Goal: Information Seeking & Learning: Check status

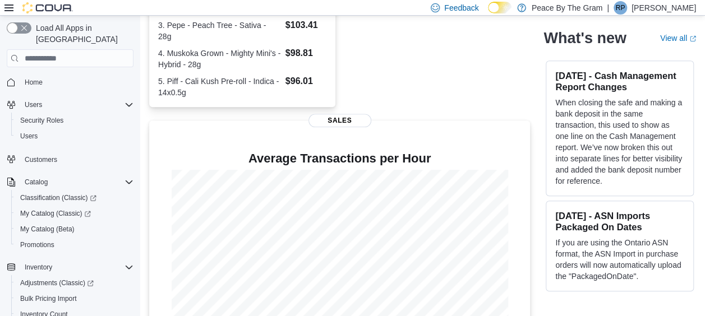
scroll to position [352, 0]
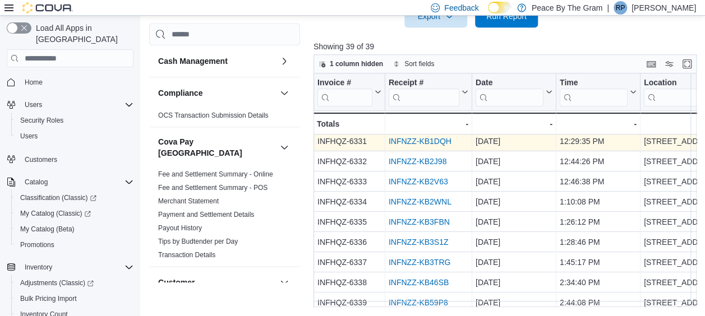
scroll to position [168, 0]
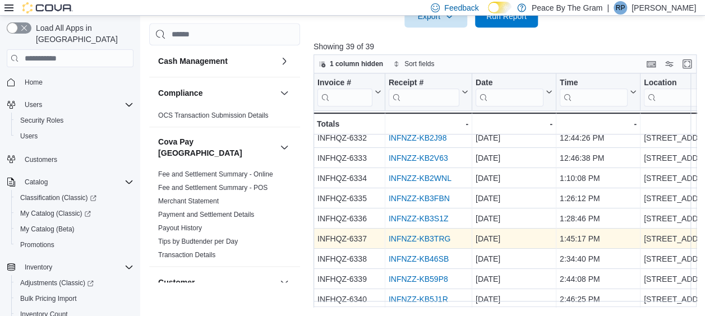
click at [417, 237] on link "INFNZZ-KB3TRG" at bounding box center [420, 239] width 62 height 9
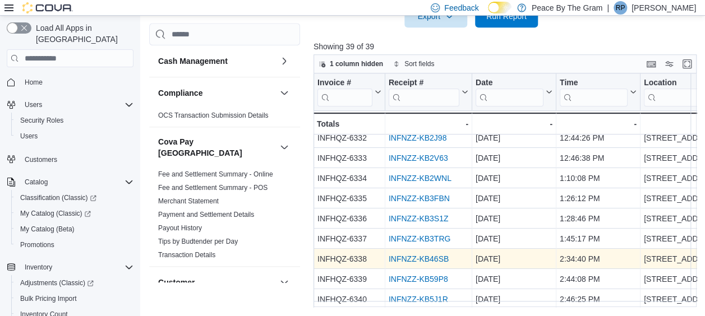
click at [434, 259] on link "INFNZZ-KB46SB" at bounding box center [419, 259] width 60 height 9
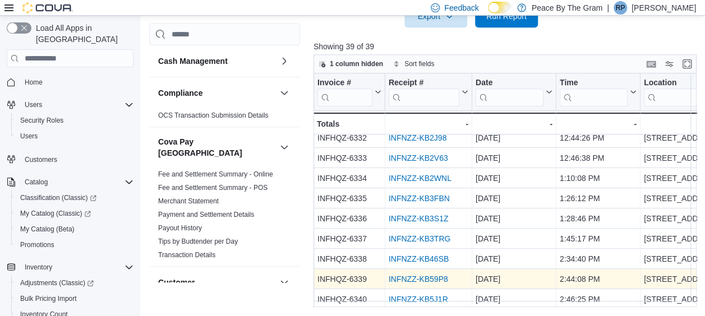
click at [417, 278] on link "INFNZZ-KB59P8" at bounding box center [418, 279] width 59 height 9
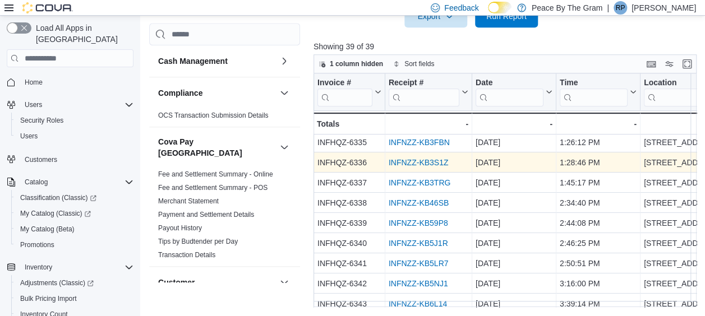
scroll to position [281, 0]
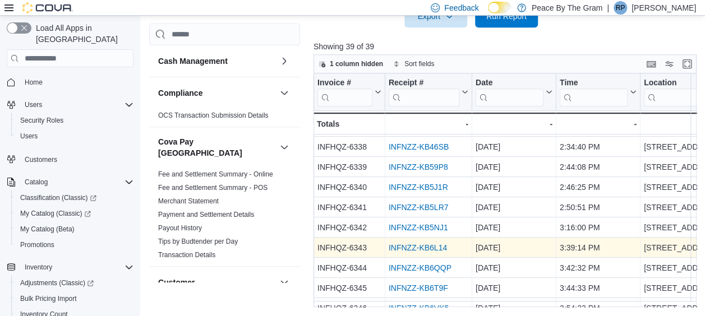
click at [419, 246] on link "INFNZZ-KB6L14" at bounding box center [418, 248] width 58 height 9
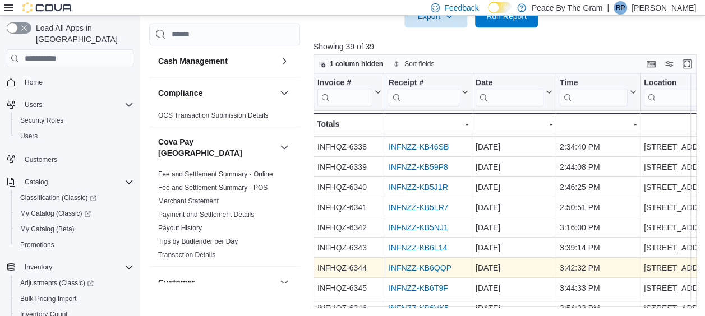
click at [421, 267] on link "INFNZZ-KB6QQP" at bounding box center [420, 268] width 63 height 9
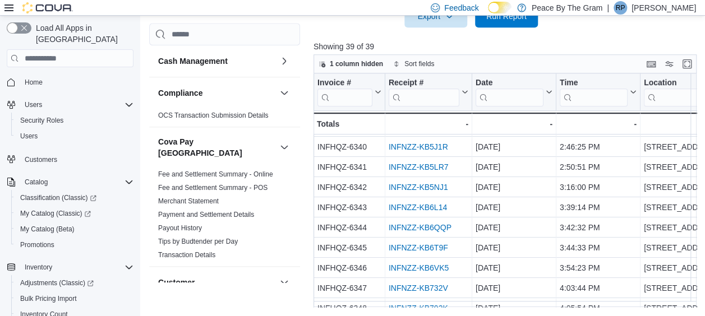
scroll to position [337, 0]
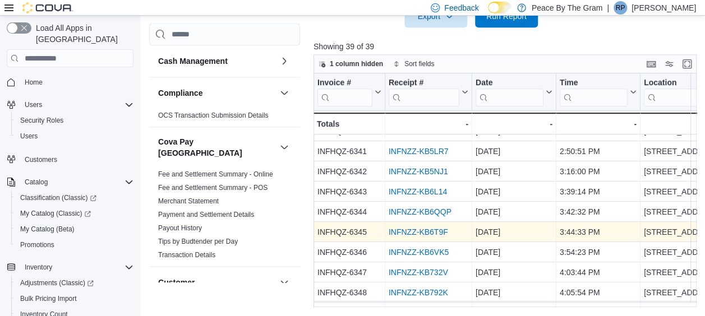
click at [422, 232] on link "INFNZZ-KB6T9F" at bounding box center [418, 232] width 59 height 9
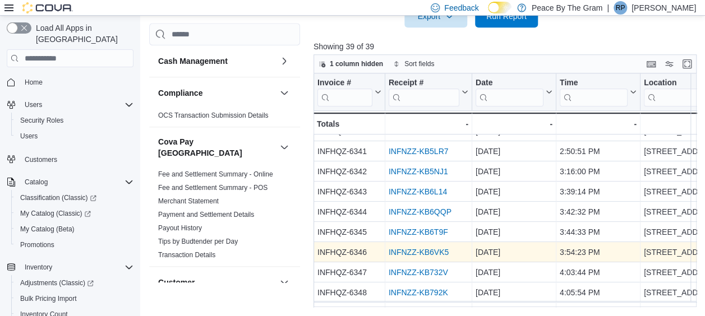
click at [407, 250] on link "INFNZZ-KB6VK5" at bounding box center [419, 252] width 60 height 9
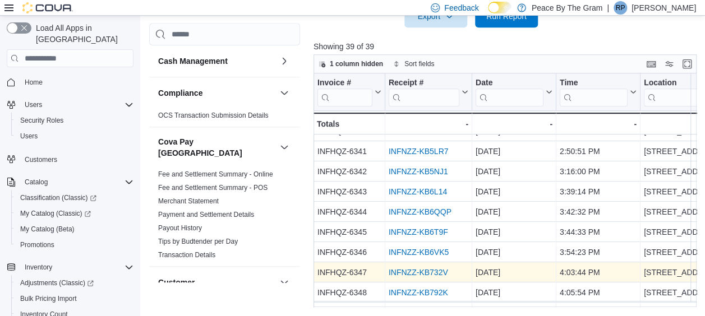
click at [413, 274] on link "INFNZZ-KB732V" at bounding box center [418, 272] width 59 height 9
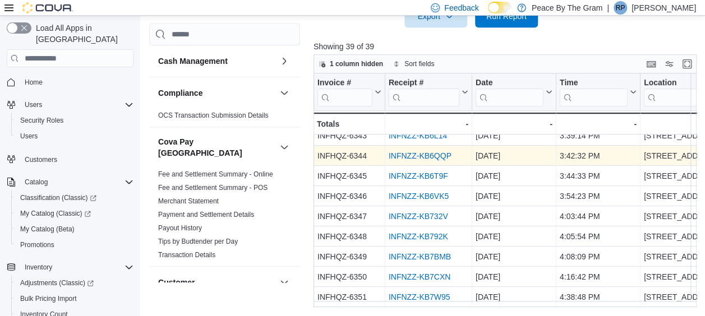
scroll to position [449, 0]
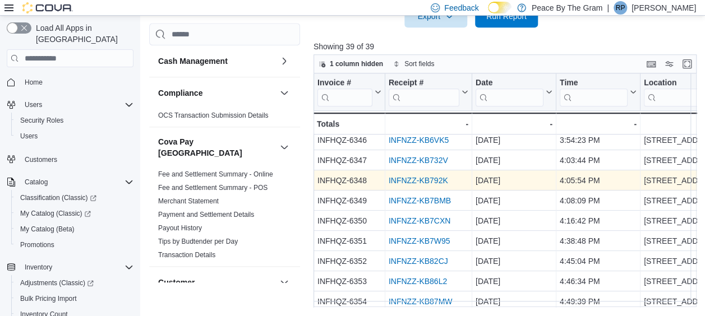
click at [413, 180] on link "INFNZZ-KB792K" at bounding box center [418, 180] width 59 height 9
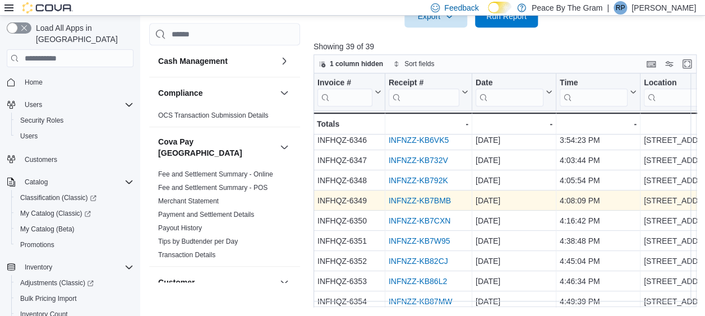
click at [419, 203] on link "INFNZZ-KB7BMB" at bounding box center [420, 200] width 62 height 9
click at [421, 201] on link "INFNZZ-KB7BMB" at bounding box center [420, 200] width 62 height 9
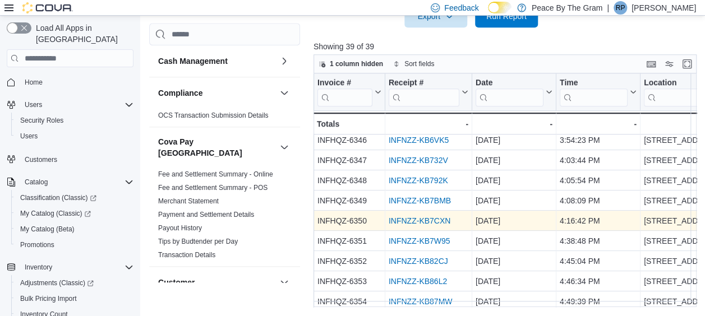
click at [420, 222] on link "INFNZZ-KB7CXN" at bounding box center [420, 221] width 62 height 9
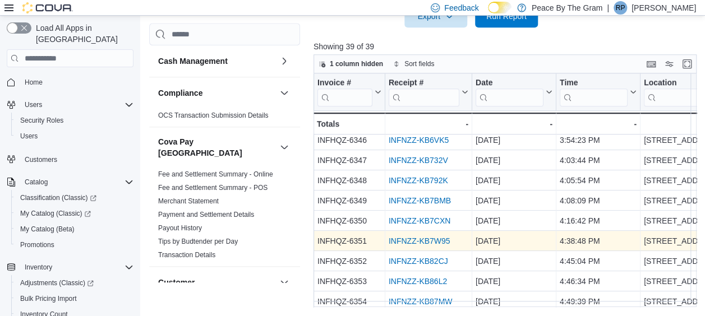
click at [415, 242] on link "INFNZZ-KB7W95" at bounding box center [420, 241] width 62 height 9
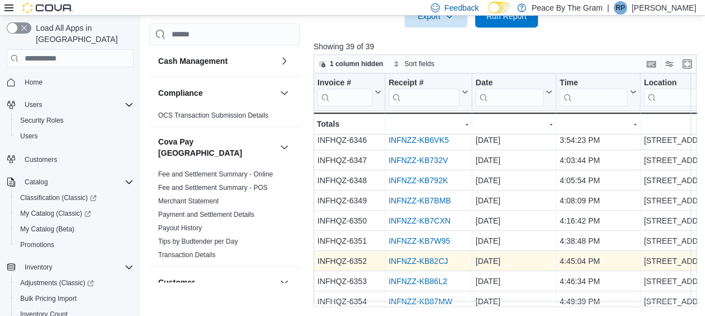
click at [422, 264] on link "INFNZZ-KB82CJ" at bounding box center [418, 261] width 59 height 9
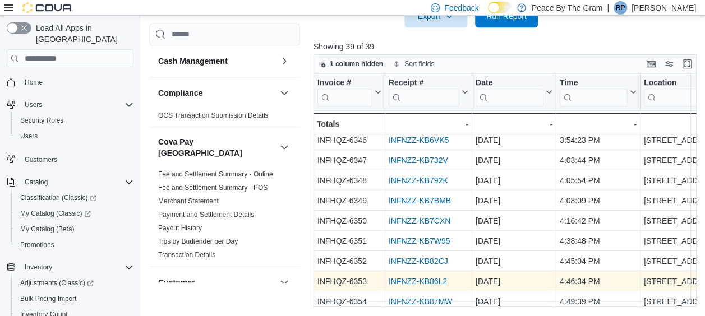
click at [433, 281] on link "INFNZZ-KB86L2" at bounding box center [418, 281] width 58 height 9
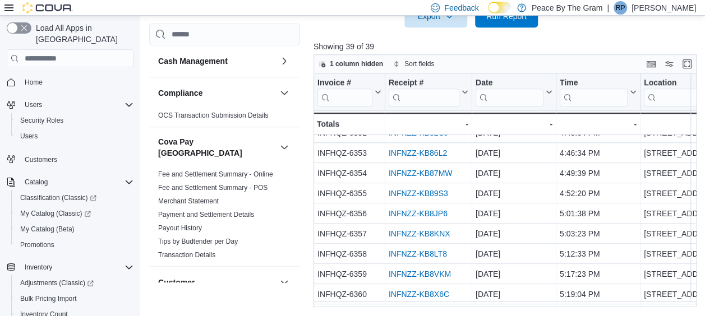
scroll to position [561, 0]
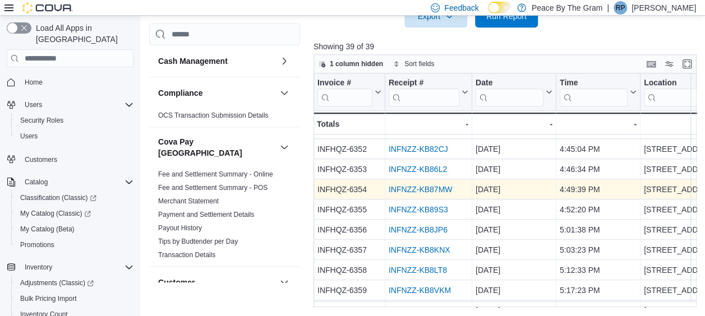
click at [421, 192] on link "INFNZZ-KB87MW" at bounding box center [421, 189] width 64 height 9
click at [419, 190] on link "INFNZZ-KB87MW" at bounding box center [421, 189] width 64 height 9
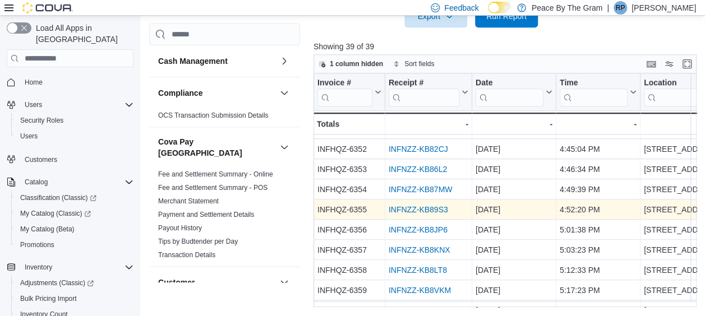
click at [421, 205] on link "INFNZZ-KB89S3" at bounding box center [418, 209] width 59 height 9
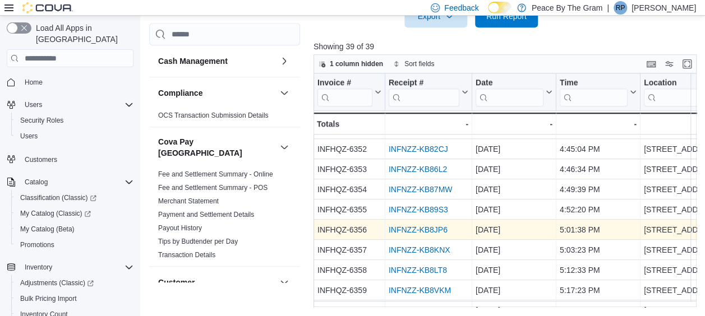
click at [418, 227] on link "INFNZZ-KB8JP6" at bounding box center [418, 230] width 59 height 9
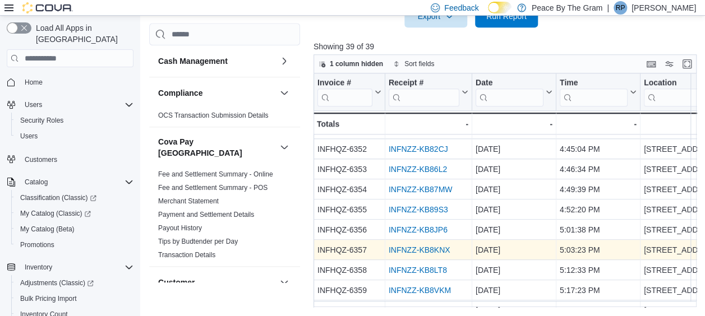
click at [421, 246] on link "INFNZZ-KB8KNX" at bounding box center [420, 250] width 62 height 9
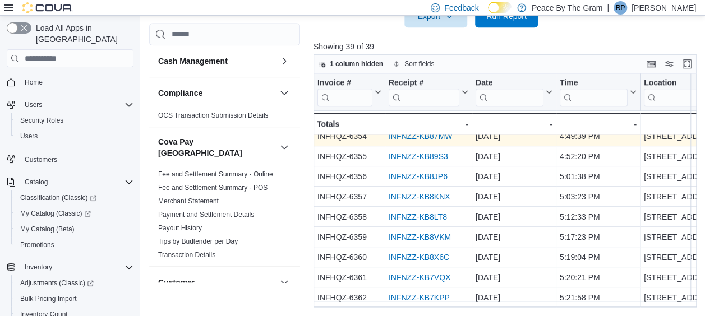
scroll to position [620, 0]
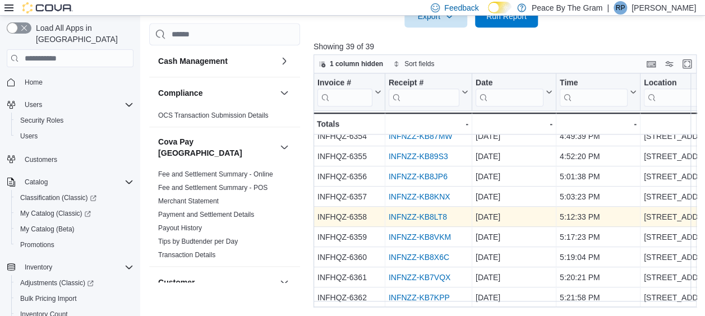
click at [419, 213] on link "INFNZZ-KB8LT8" at bounding box center [418, 217] width 58 height 9
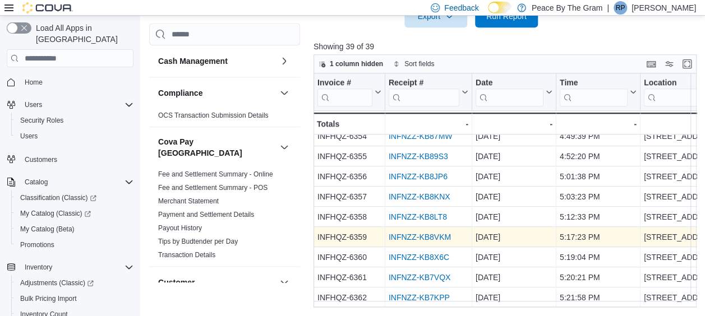
click at [411, 233] on link "INFNZZ-KB8VKM" at bounding box center [420, 237] width 62 height 9
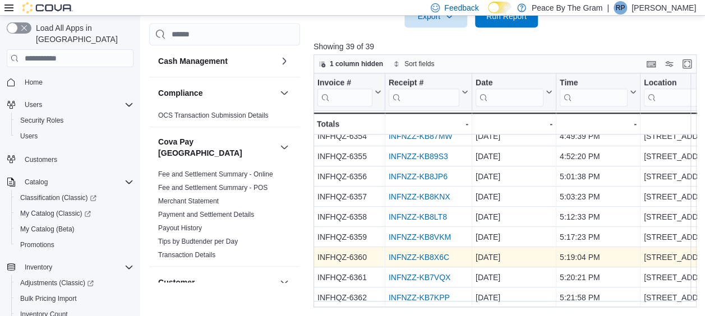
click at [419, 253] on link "INFNZZ-KB8X6C" at bounding box center [419, 257] width 61 height 9
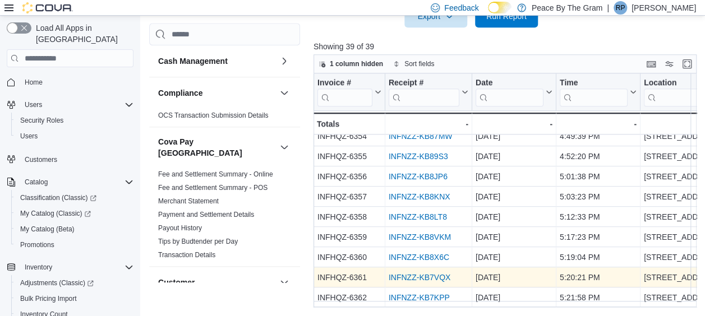
click at [417, 273] on link "INFNZZ-KB7VQX" at bounding box center [420, 277] width 62 height 9
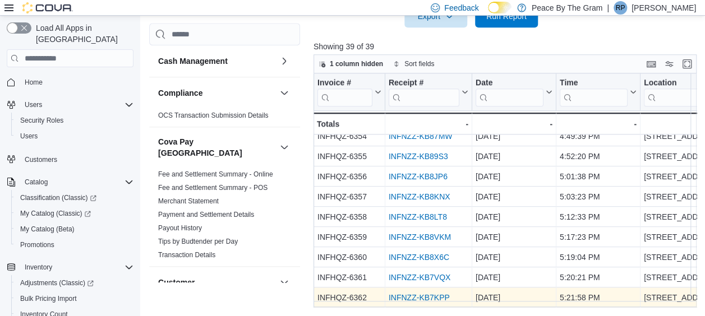
click at [431, 293] on link "INFNZZ-KB7KPP" at bounding box center [419, 297] width 61 height 9
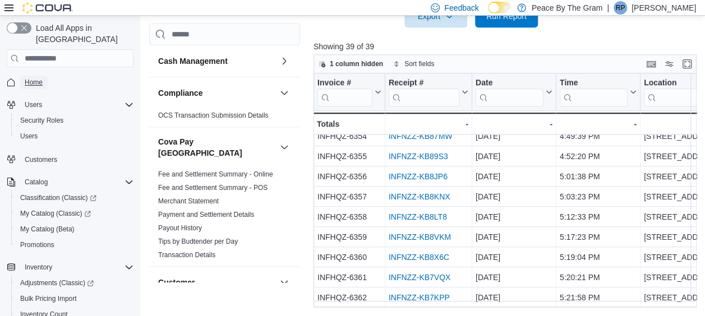
click at [38, 78] on span "Home" at bounding box center [34, 82] width 18 height 9
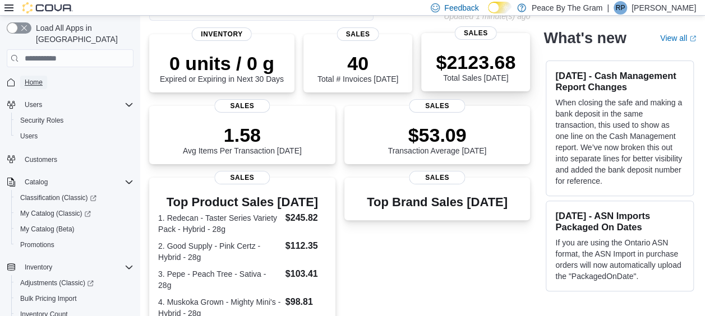
scroll to position [16, 0]
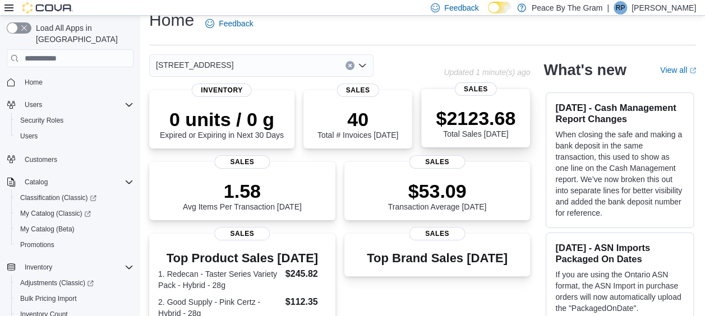
click at [477, 114] on p "$2123.68" at bounding box center [476, 118] width 80 height 22
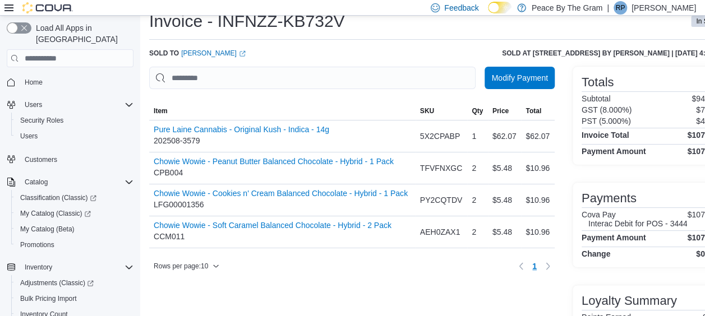
scroll to position [56, 0]
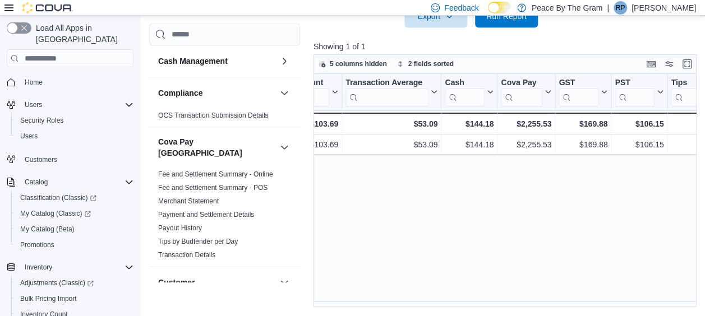
scroll to position [0, 718]
click at [31, 78] on span "Home" at bounding box center [34, 82] width 18 height 9
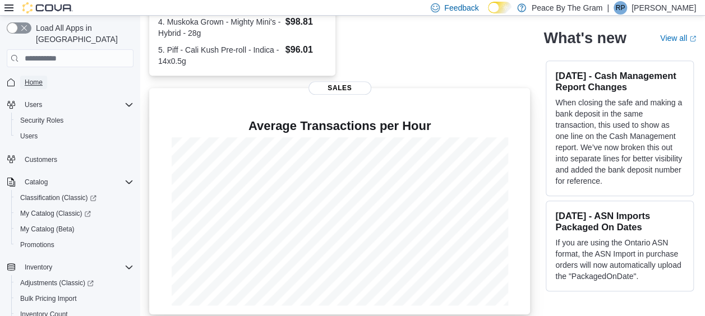
scroll to position [296, 0]
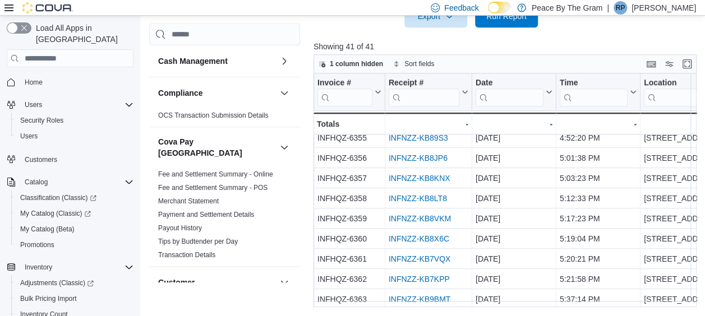
scroll to position [660, 0]
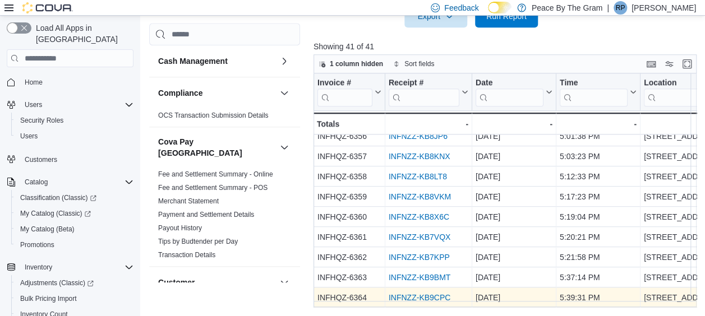
click at [419, 293] on link "INFNZZ-KB9CPC" at bounding box center [420, 297] width 62 height 9
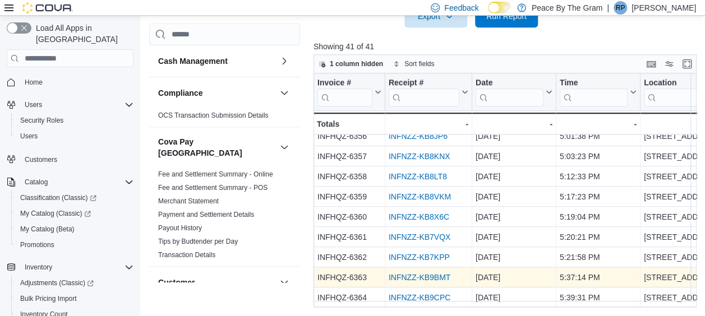
click at [408, 273] on link "INFNZZ-KB9BMT" at bounding box center [420, 277] width 62 height 9
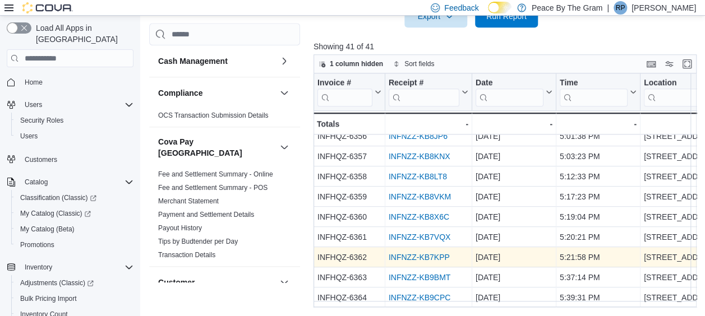
click at [434, 253] on link "INFNZZ-KB7KPP" at bounding box center [419, 257] width 61 height 9
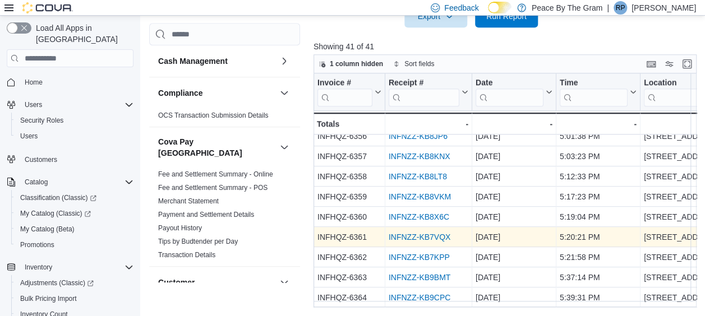
click at [414, 233] on link "INFNZZ-KB7VQX" at bounding box center [420, 237] width 62 height 9
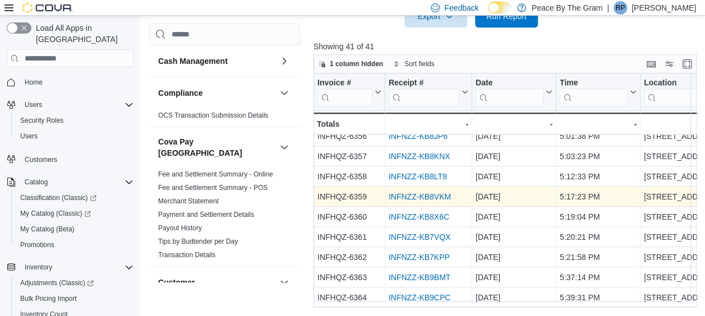
click at [417, 193] on link "INFNZZ-KB8VKM" at bounding box center [420, 196] width 62 height 9
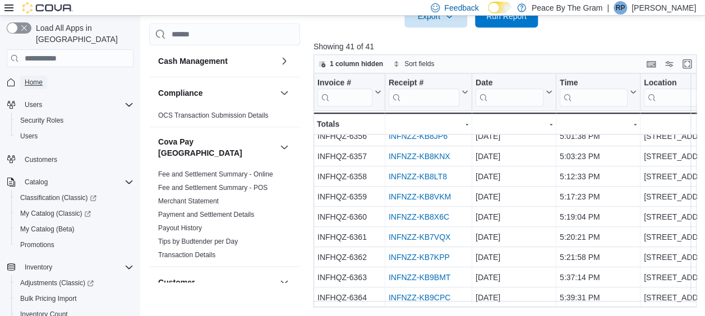
click at [39, 78] on span "Home" at bounding box center [34, 82] width 18 height 9
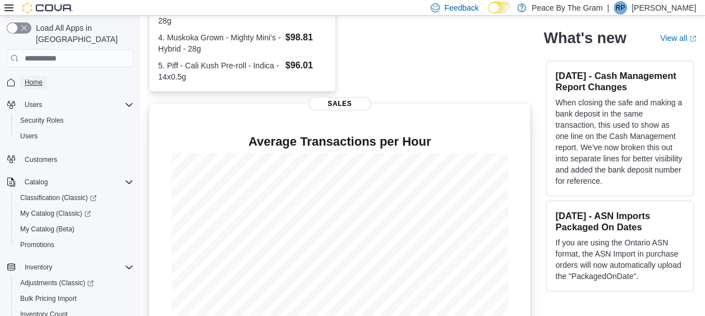
scroll to position [352, 0]
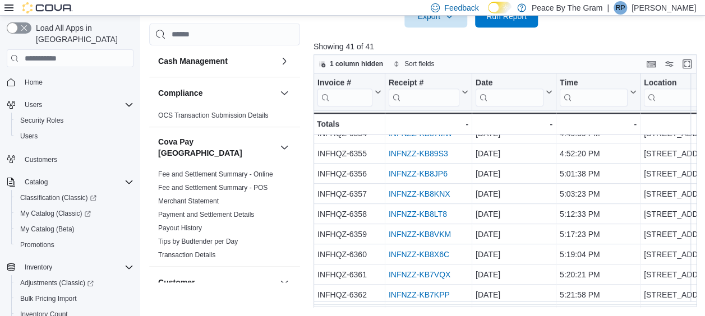
scroll to position [660, 0]
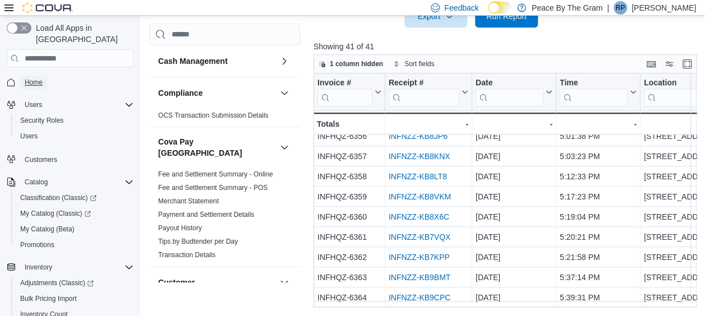
click at [36, 78] on span "Home" at bounding box center [34, 82] width 18 height 9
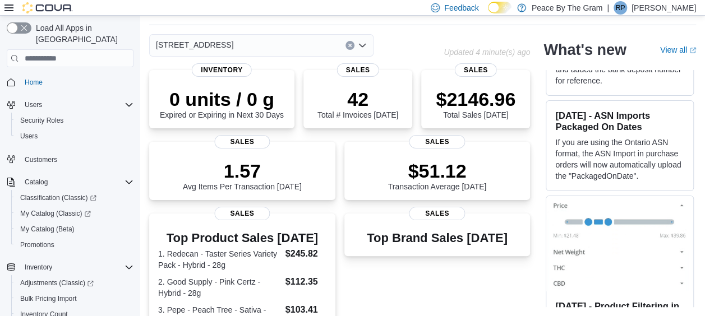
scroll to position [352, 0]
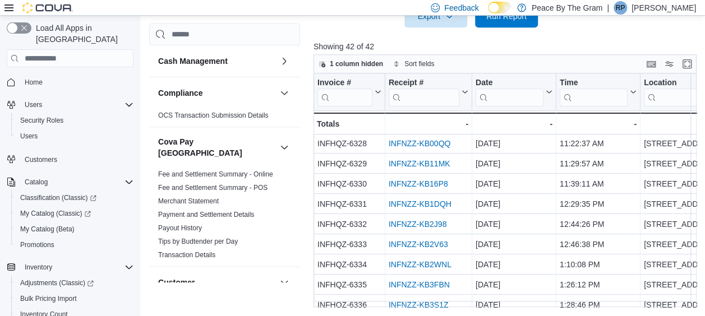
scroll to position [112, 0]
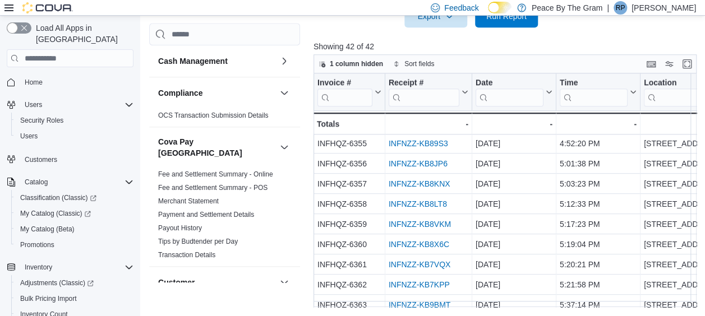
scroll to position [681, 0]
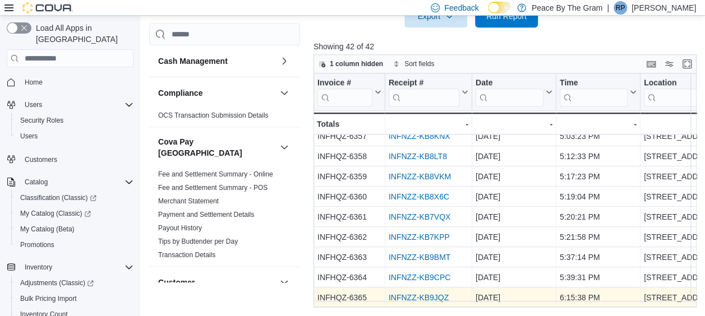
click at [429, 293] on link "INFNZZ-KB9JQZ" at bounding box center [419, 297] width 60 height 9
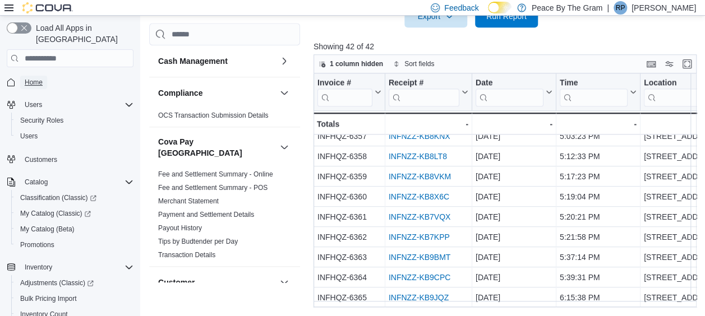
click at [34, 78] on span "Home" at bounding box center [34, 82] width 18 height 9
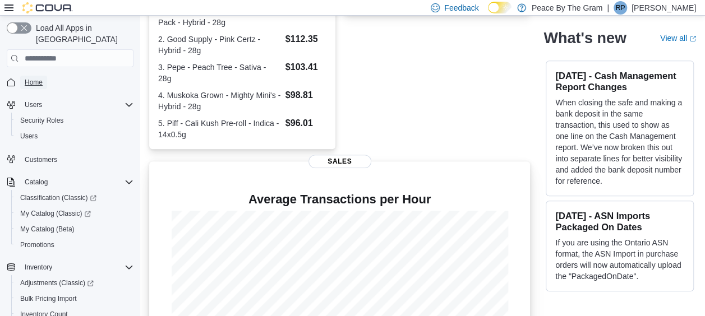
scroll to position [352, 0]
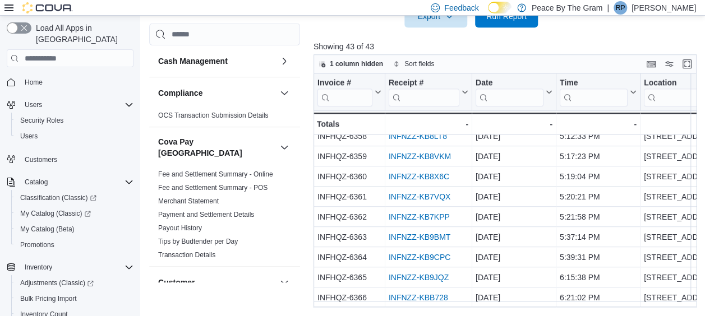
scroll to position [701, 0]
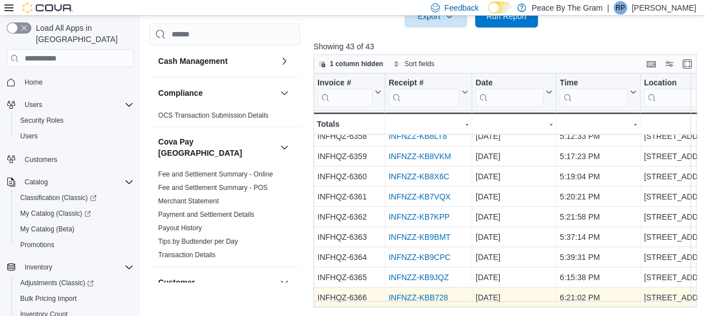
click at [429, 293] on link "INFNZZ-KBB728" at bounding box center [418, 297] width 59 height 9
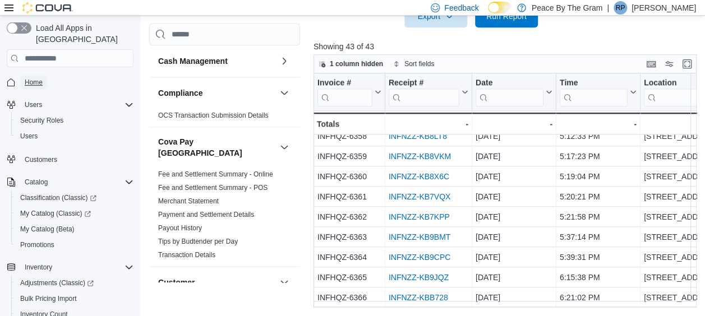
click at [35, 78] on span "Home" at bounding box center [34, 82] width 18 height 9
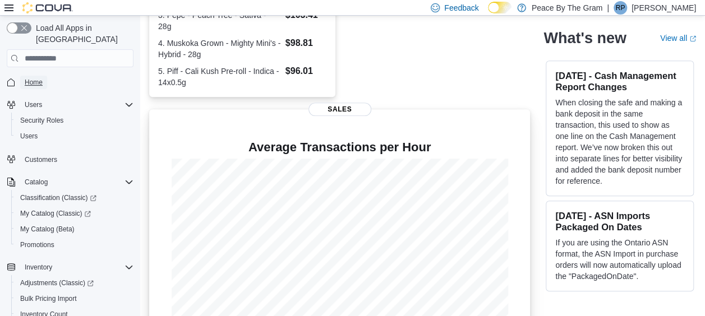
scroll to position [352, 0]
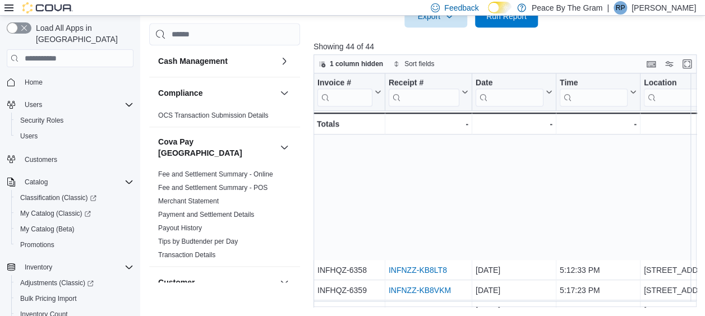
scroll to position [721, 0]
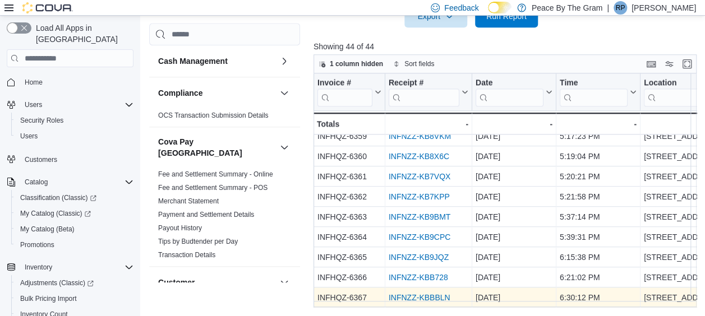
click at [432, 293] on link "INFNZZ-KBBBLN" at bounding box center [420, 297] width 62 height 9
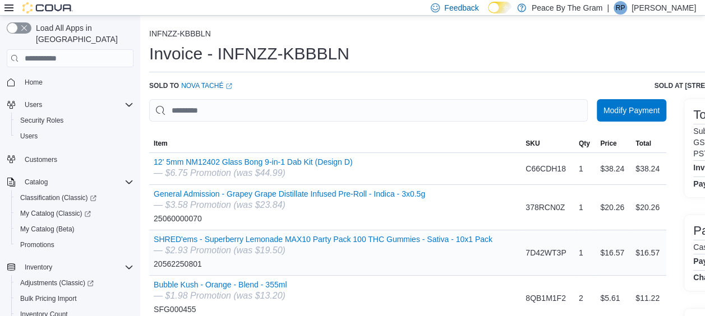
scroll to position [56, 0]
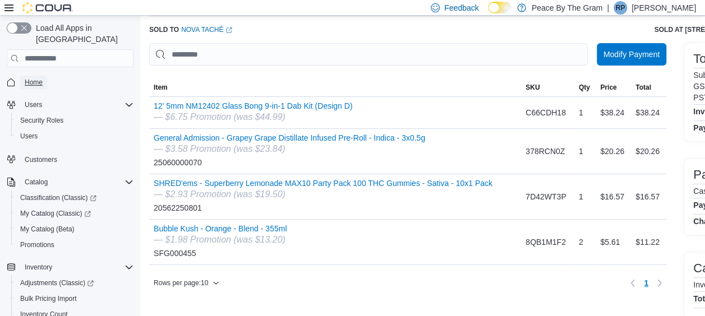
click at [33, 78] on span "Home" at bounding box center [34, 82] width 18 height 9
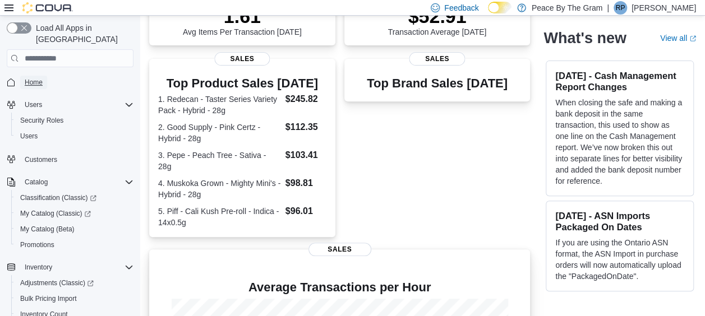
scroll to position [16, 0]
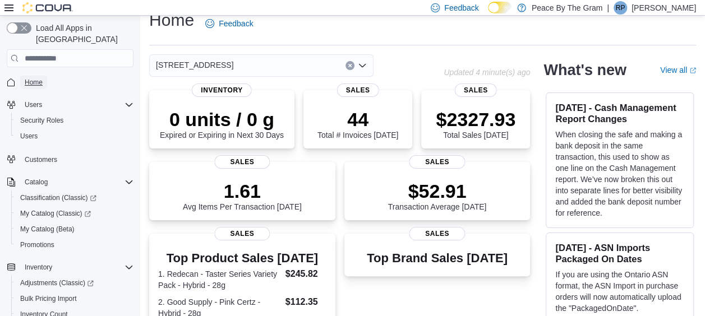
click at [30, 78] on span "Home" at bounding box center [34, 82] width 18 height 9
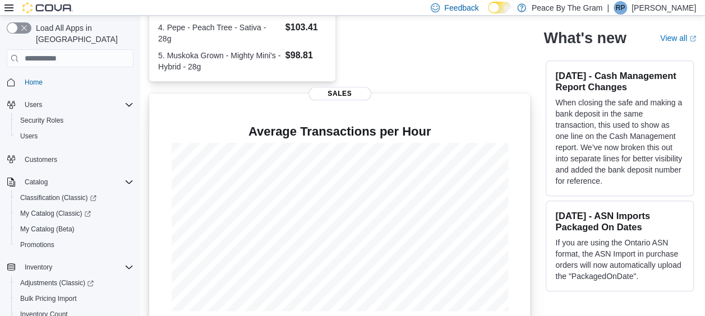
scroll to position [352, 0]
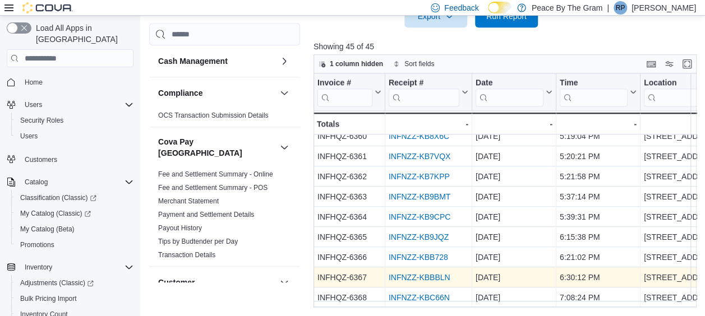
scroll to position [741, 0]
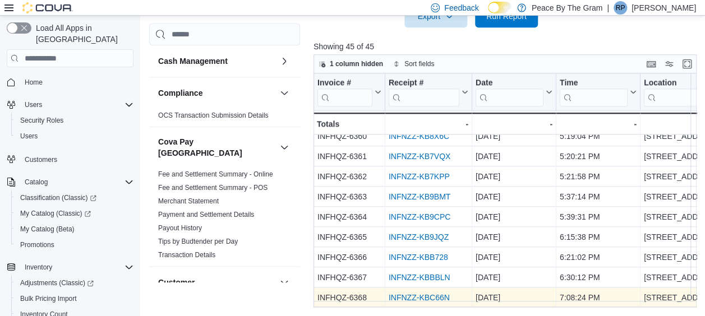
click at [433, 293] on link "INFNZZ-KBC66N" at bounding box center [419, 297] width 61 height 9
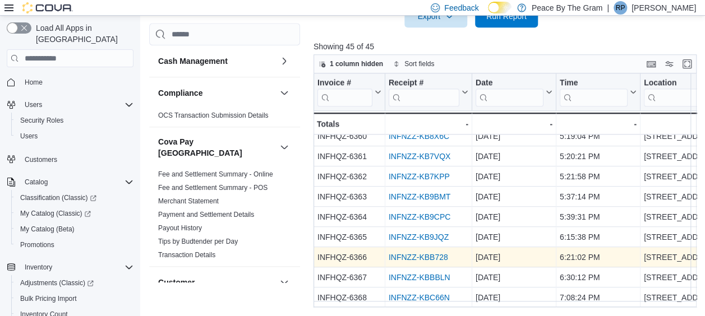
click at [425, 253] on link "INFNZZ-KBB728" at bounding box center [418, 257] width 59 height 9
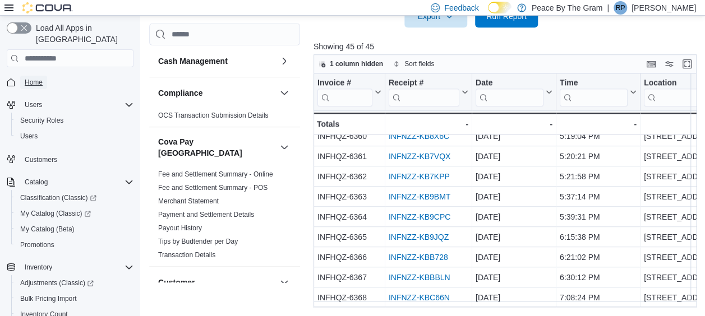
click at [39, 78] on span "Home" at bounding box center [34, 82] width 18 height 9
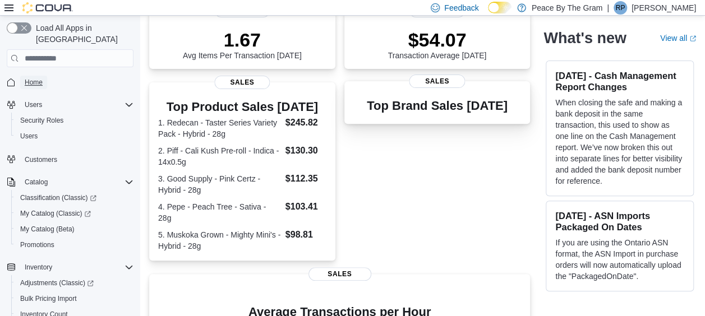
scroll to position [168, 0]
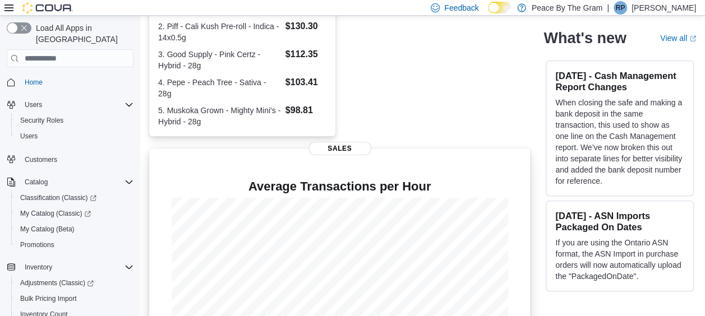
scroll to position [352, 0]
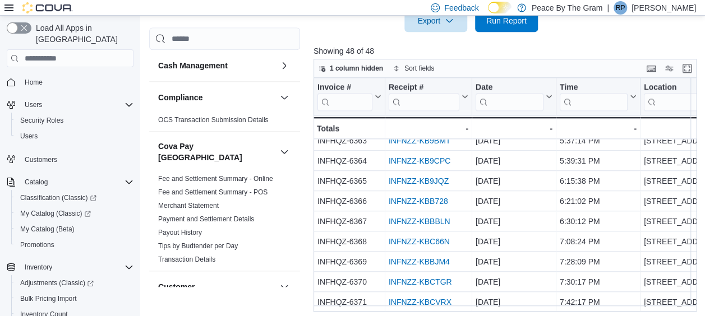
scroll to position [401, 0]
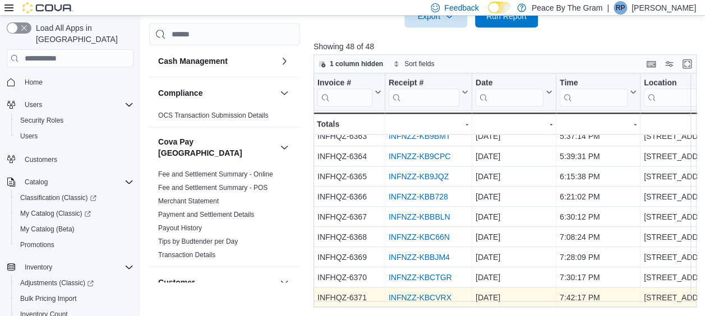
click at [429, 293] on link "INFNZZ-KBCVRX" at bounding box center [420, 297] width 63 height 9
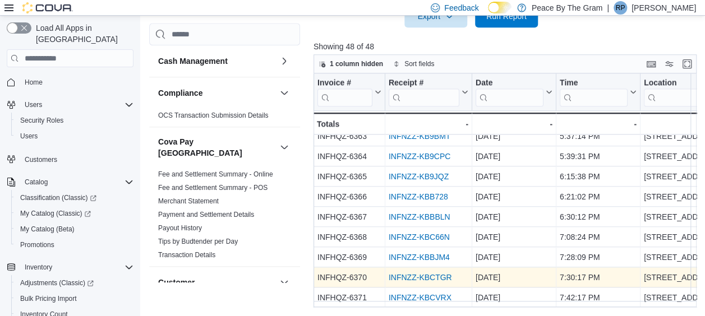
click at [439, 273] on link "INFNZZ-KBCTGR" at bounding box center [420, 277] width 63 height 9
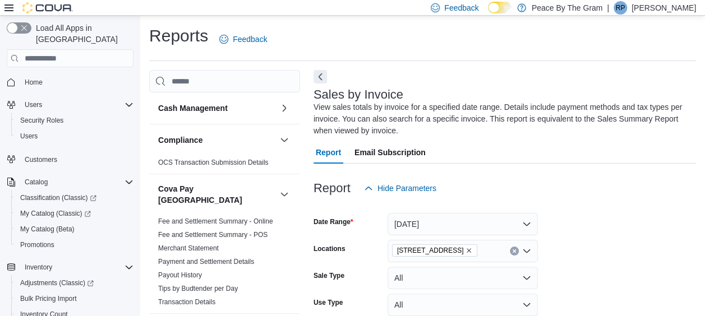
scroll to position [49, 0]
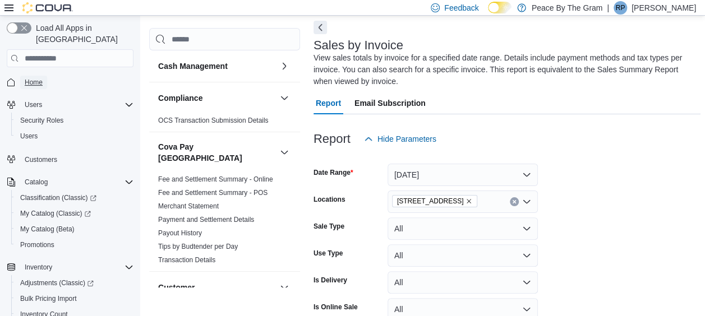
click at [36, 78] on span "Home" at bounding box center [34, 82] width 18 height 9
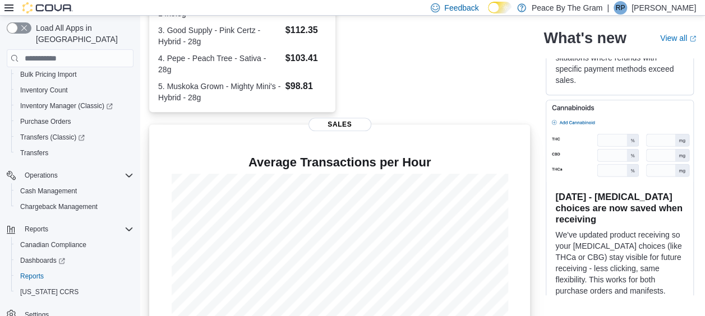
scroll to position [352, 0]
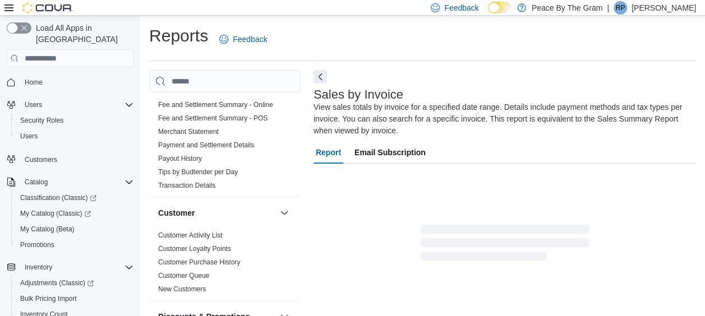
scroll to position [224, 0]
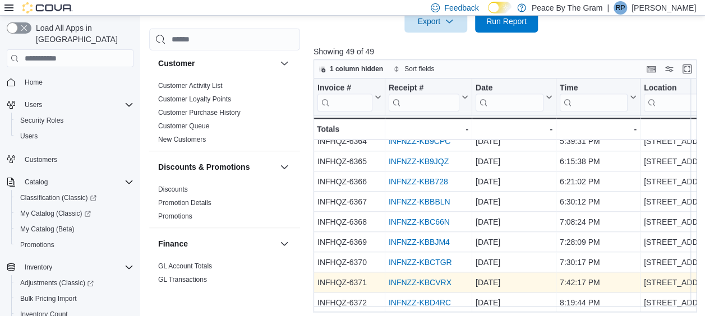
scroll to position [401, 0]
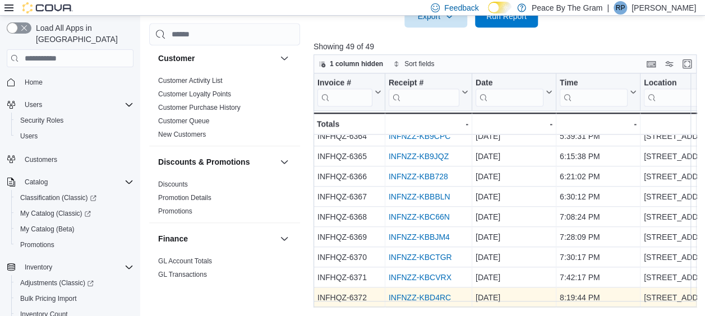
click at [438, 293] on link "INFNZZ-KBD4RC" at bounding box center [420, 297] width 62 height 9
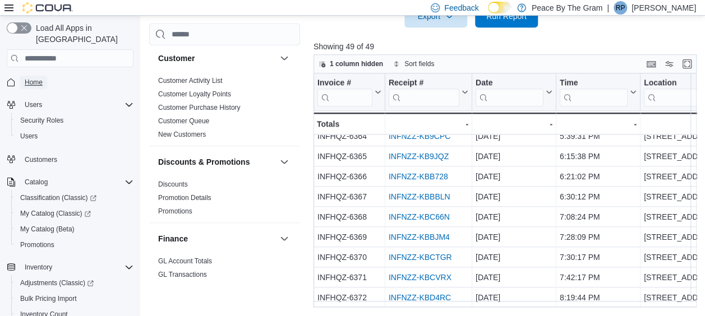
click at [31, 78] on span "Home" at bounding box center [34, 82] width 18 height 9
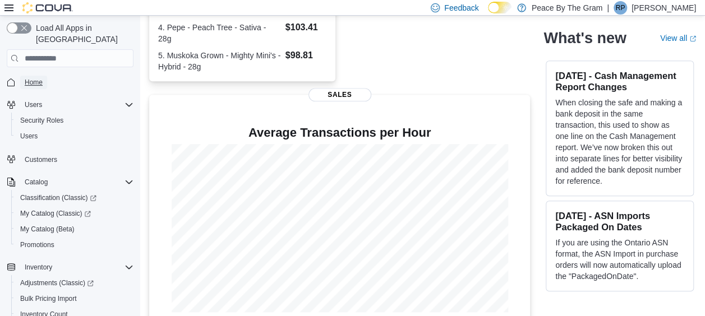
scroll to position [352, 0]
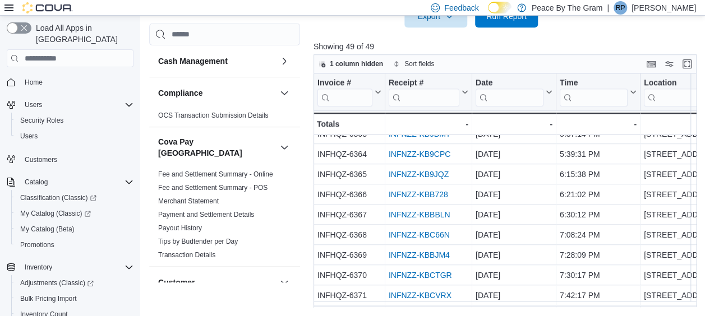
scroll to position [822, 0]
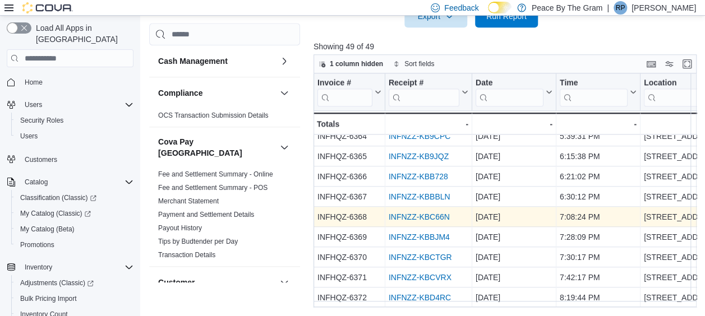
click at [425, 213] on link "INFNZZ-KBC66N" at bounding box center [419, 217] width 61 height 9
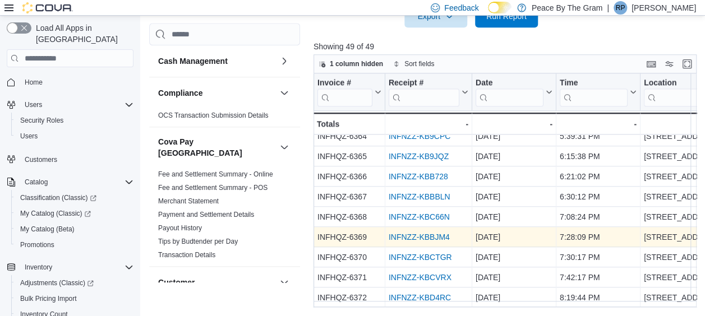
click at [420, 235] on link "INFNZZ-KBBJM4" at bounding box center [419, 237] width 61 height 9
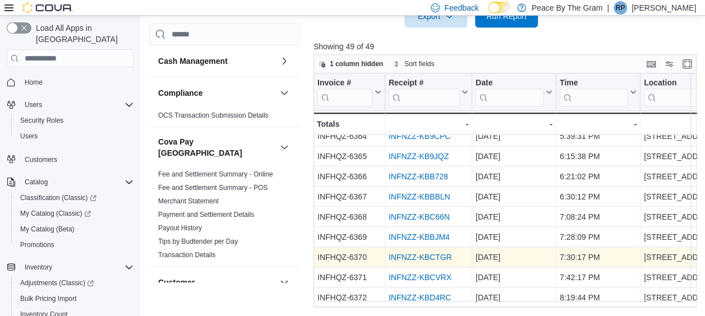
click at [415, 253] on link "INFNZZ-KBCTGR" at bounding box center [420, 257] width 63 height 9
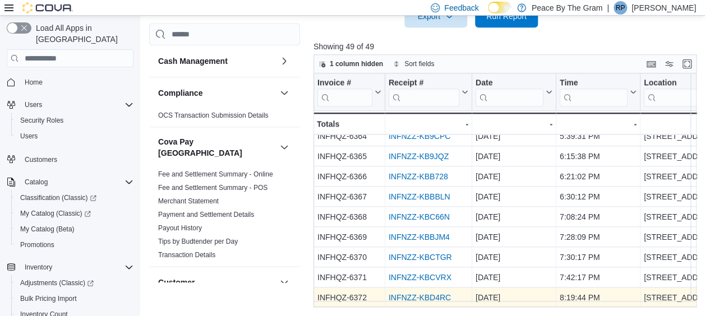
click at [416, 293] on link "INFNZZ-KBD4RC" at bounding box center [420, 297] width 62 height 9
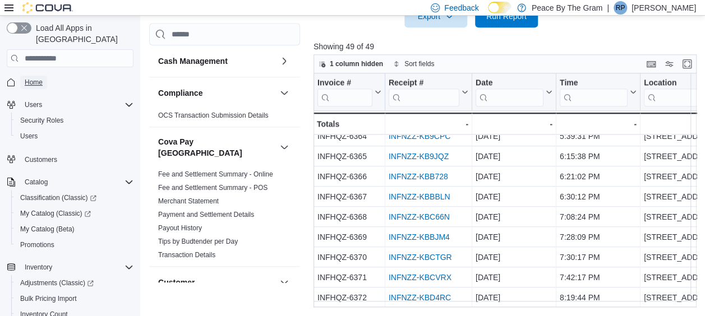
click at [37, 78] on span "Home" at bounding box center [34, 82] width 18 height 9
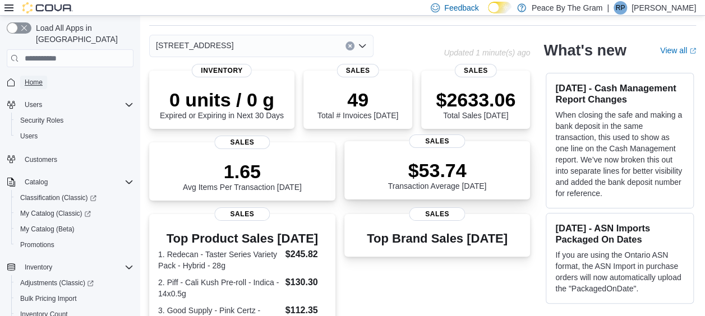
scroll to position [16, 0]
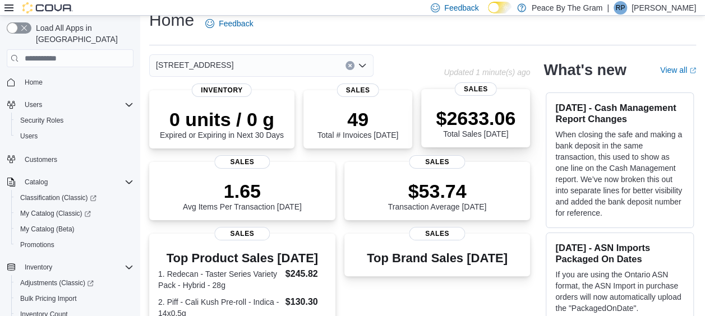
click at [479, 111] on p "$2633.06" at bounding box center [476, 118] width 80 height 22
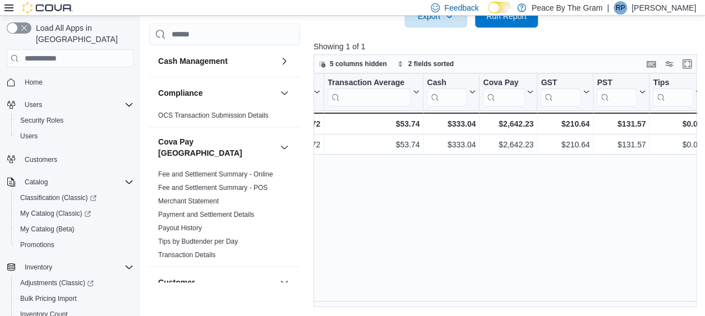
scroll to position [0, 740]
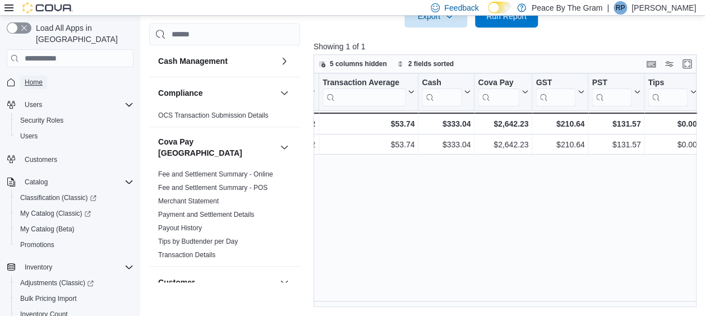
click at [38, 78] on span "Home" at bounding box center [34, 82] width 18 height 9
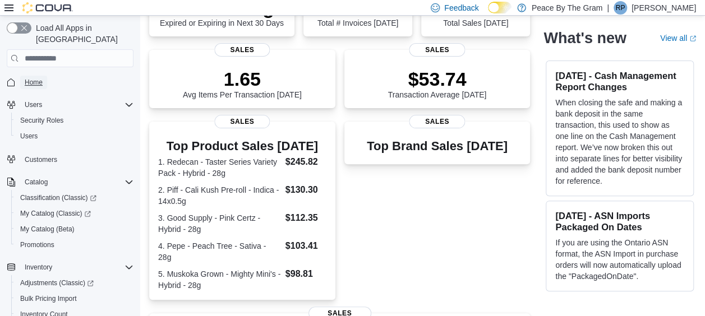
scroll to position [16, 0]
